Goal: Transaction & Acquisition: Download file/media

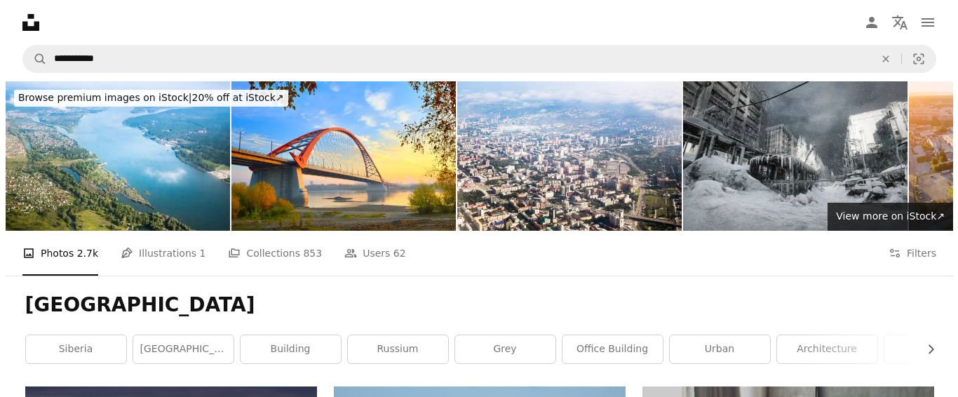
scroll to position [351, 0]
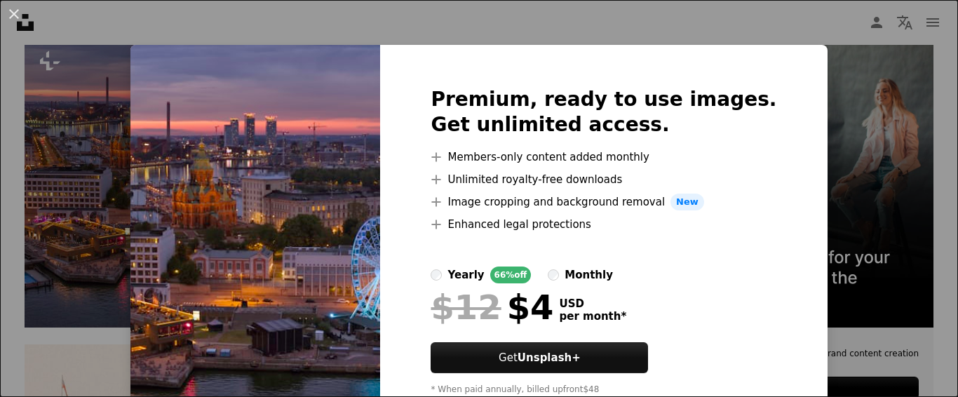
click at [114, 225] on div "An X shape Premium, ready to use images. Get unlimited access. A plus sign Memb…" at bounding box center [479, 198] width 958 height 397
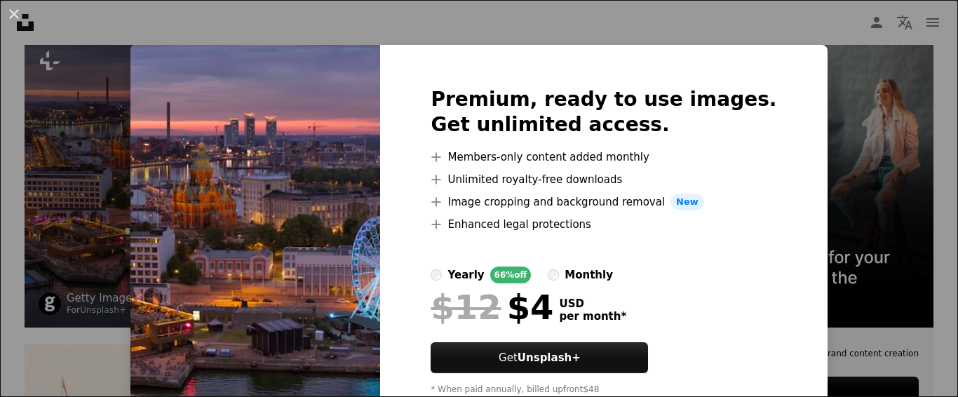
click at [114, 225] on img at bounding box center [171, 182] width 292 height 292
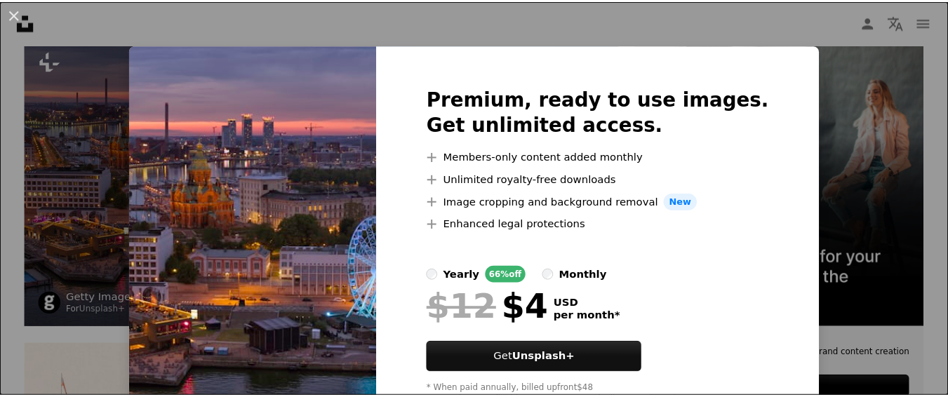
scroll to position [281, 0]
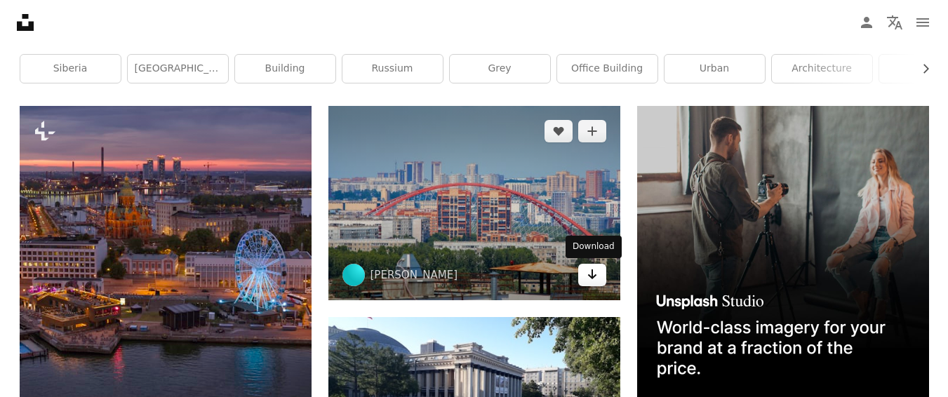
click at [592, 272] on icon "Download" at bounding box center [591, 274] width 9 height 10
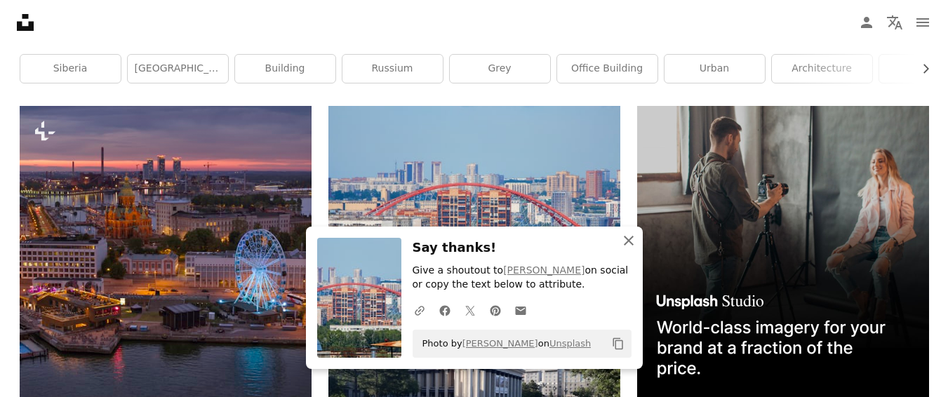
click at [632, 236] on icon "button" at bounding box center [629, 241] width 10 height 10
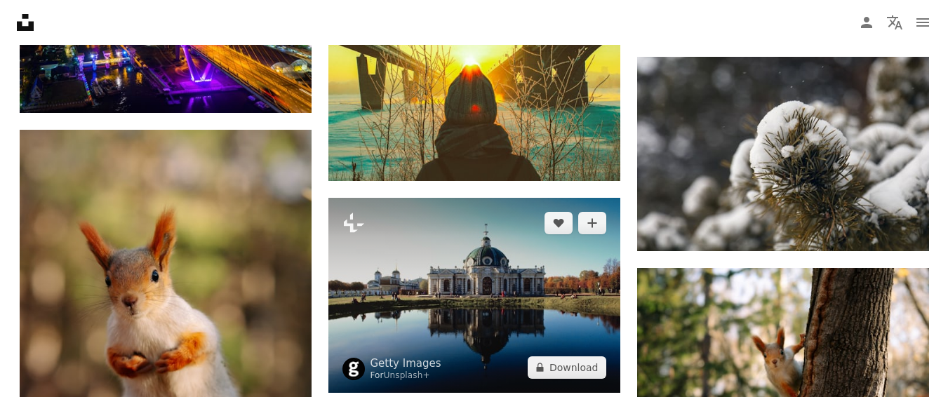
scroll to position [6595, 0]
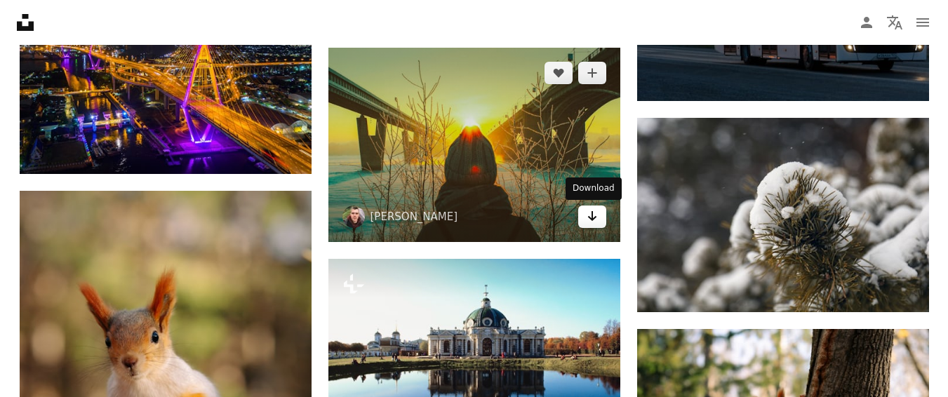
click at [588, 214] on icon "Arrow pointing down" at bounding box center [592, 216] width 11 height 17
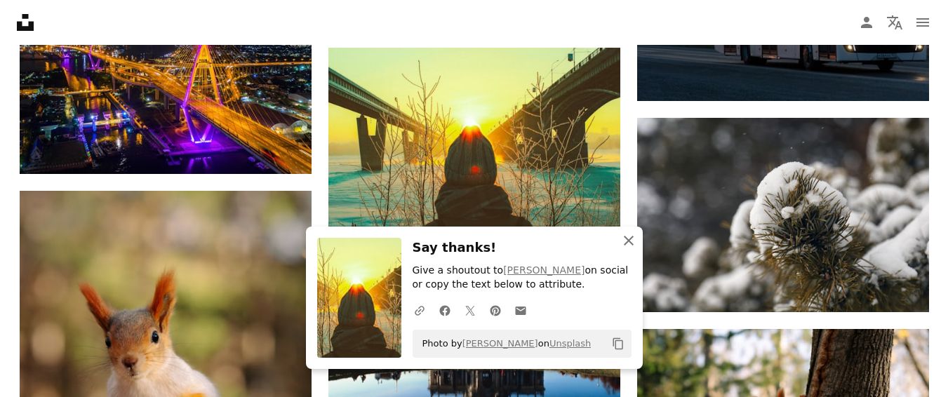
click at [624, 238] on icon "An X shape" at bounding box center [628, 240] width 17 height 17
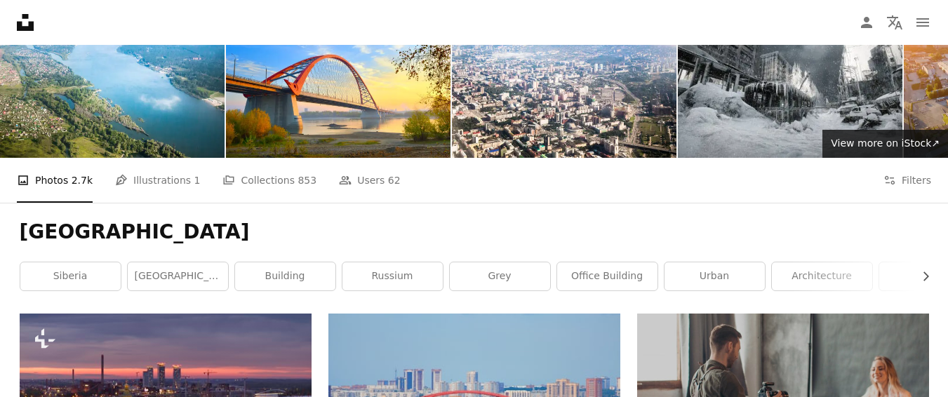
scroll to position [70, 0]
